Goal: Information Seeking & Learning: Learn about a topic

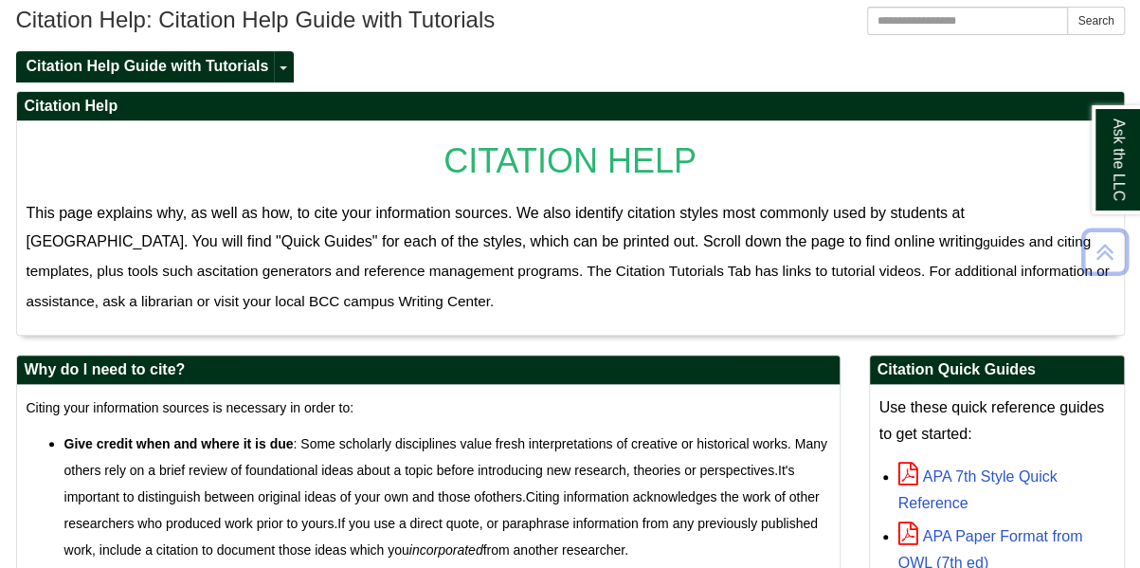
scroll to position [95, 0]
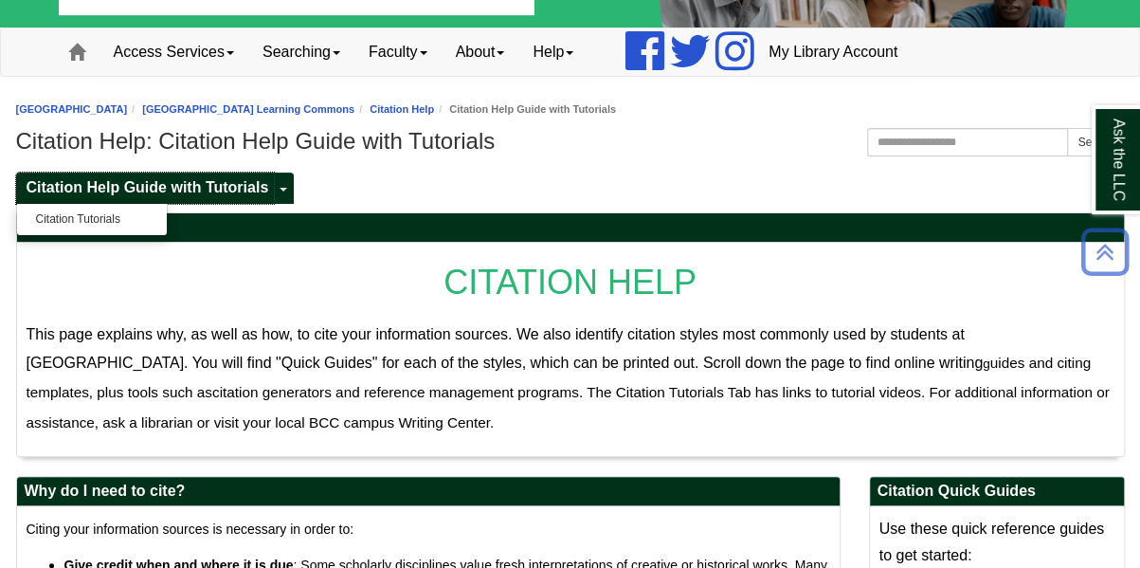
click at [248, 189] on span "Citation Help Guide with Tutorials" at bounding box center [148, 187] width 243 height 16
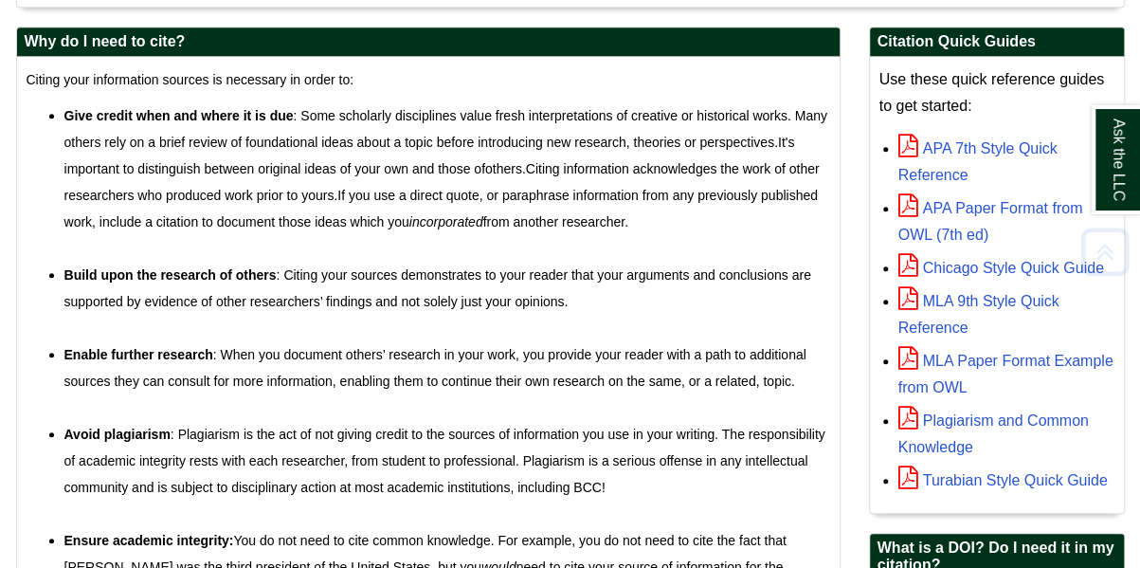
scroll to position [569, 0]
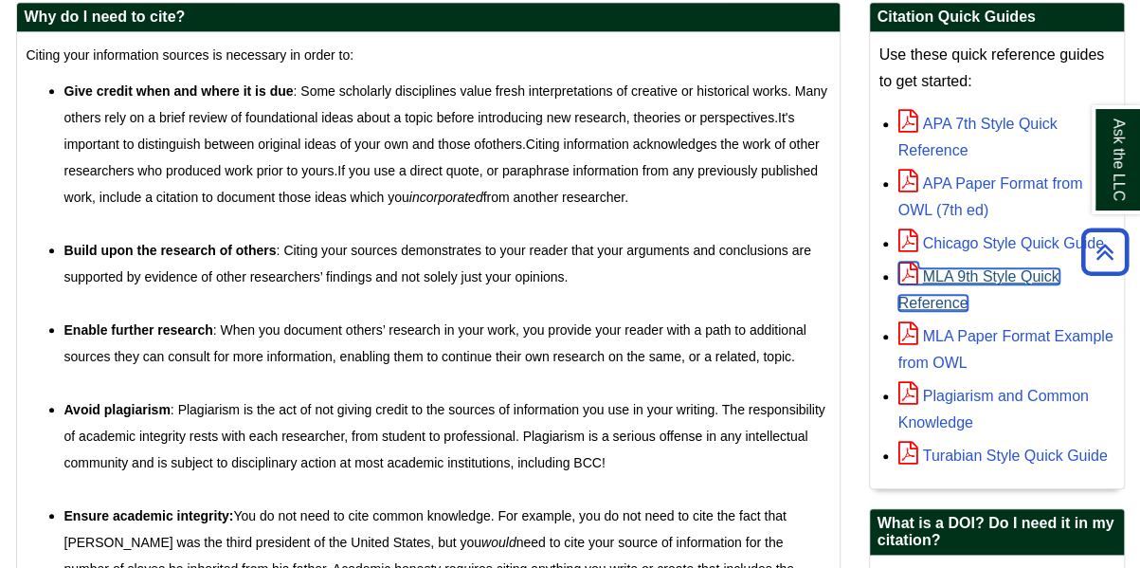
click at [951, 269] on link "MLA 9th Style Quick Reference" at bounding box center [979, 289] width 161 height 43
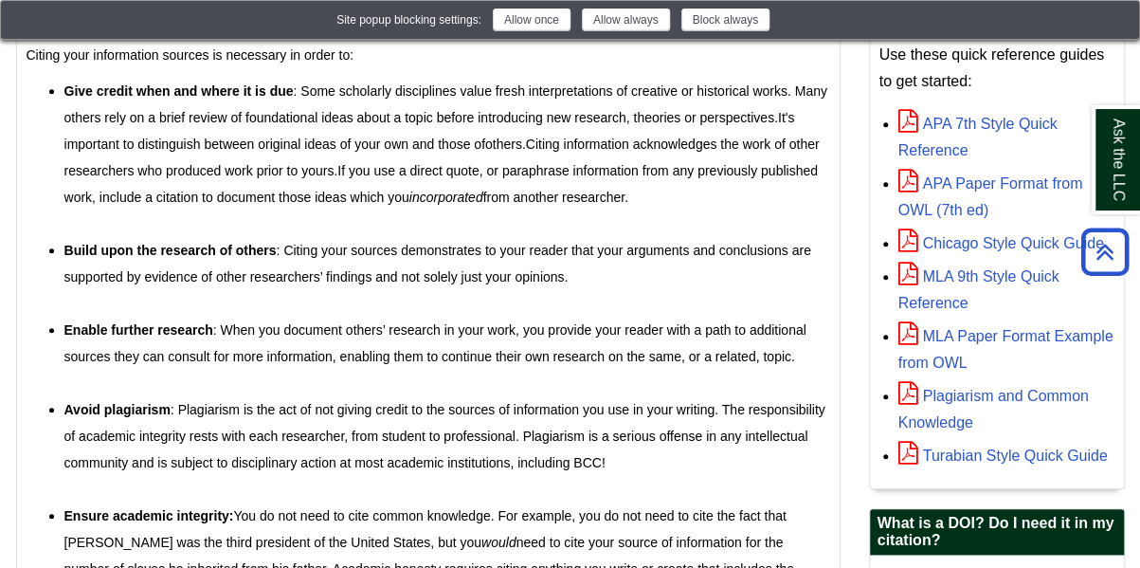
click at [883, 295] on ul "APA 7th Style Quick Reference APA Paper Format from OWL (7th ed) Chicago Style …" at bounding box center [997, 286] width 235 height 365
click at [1120, 26] on img at bounding box center [1112, 22] width 15 height 15
